Goal: Use online tool/utility: Utilize a website feature to perform a specific function

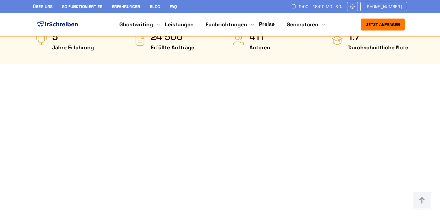
scroll to position [288, 0]
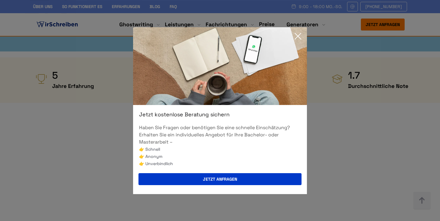
click at [298, 36] on icon at bounding box center [298, 36] width 6 height 6
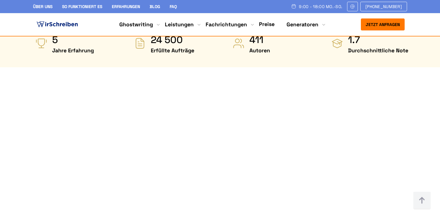
scroll to position [341, 0]
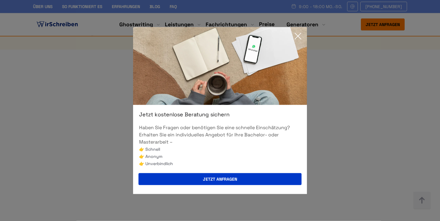
click at [298, 36] on icon at bounding box center [298, 36] width 6 height 6
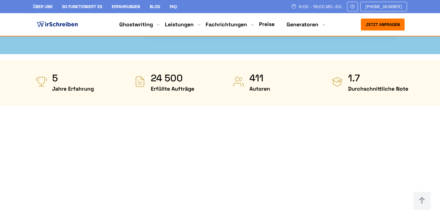
scroll to position [299, 0]
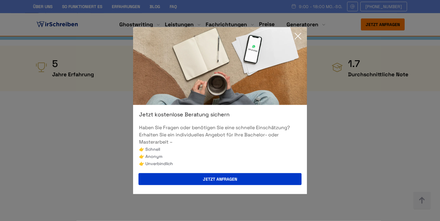
click at [300, 32] on icon at bounding box center [298, 36] width 12 height 12
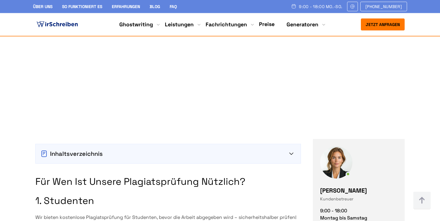
scroll to position [499, 0]
